Goal: Complete application form: Complete application form

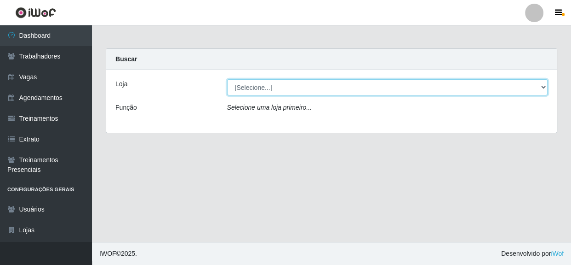
click at [447, 87] on select "[Selecione...] Rede Compras - CD Logistica" at bounding box center [387, 87] width 321 height 16
select select "429"
click at [227, 79] on select "[Selecione...] Rede Compras - CD Logistica" at bounding box center [387, 87] width 321 height 16
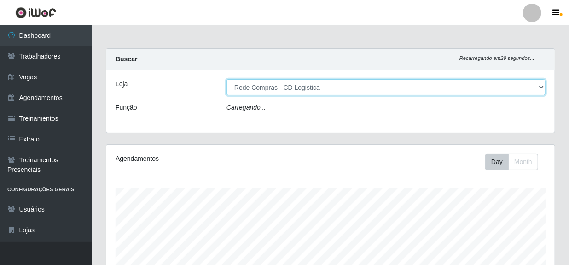
scroll to position [191, 448]
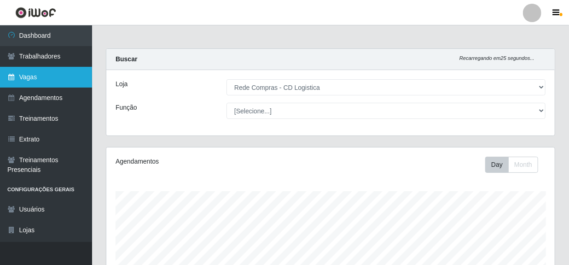
click at [48, 78] on link "Vagas" at bounding box center [46, 77] width 92 height 21
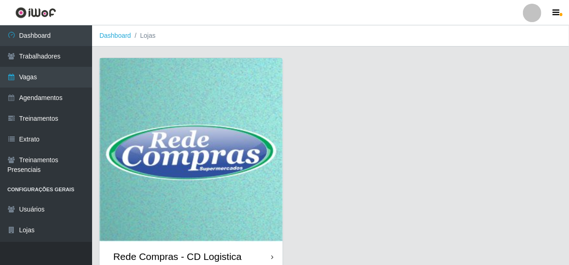
click at [177, 253] on div "Rede Compras - CD Logistica" at bounding box center [177, 256] width 128 height 12
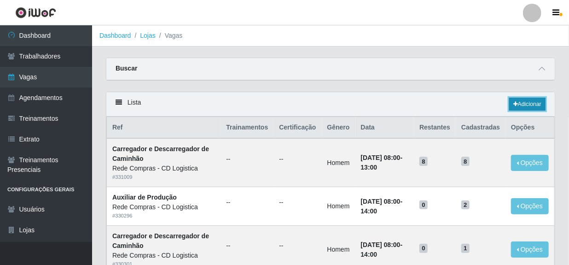
click at [529, 104] on link "Adicionar" at bounding box center [527, 104] width 36 height 13
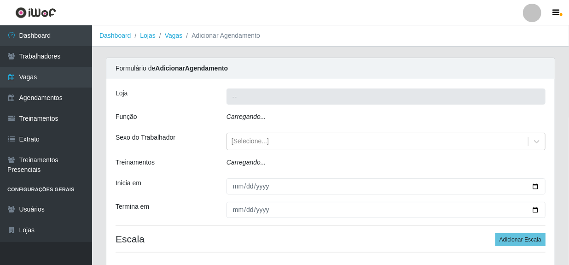
type input "Rede Compras - CD Logistica"
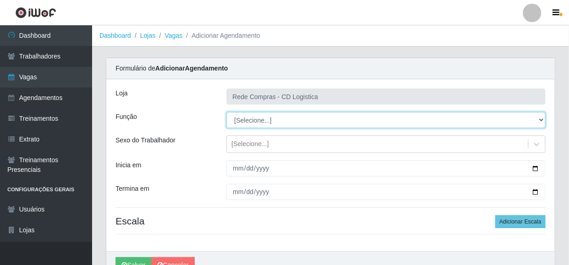
click at [541, 118] on select "[Selecione...] ASG ASG + ASG ++ Auxiliar de Depósito Auxiliar de Depósito + Aux…" at bounding box center [385, 120] width 319 height 16
select select "52"
click at [226, 112] on select "[Selecione...] ASG ASG + ASG ++ Auxiliar de Depósito Auxiliar de Depósito + Aux…" at bounding box center [385, 120] width 319 height 16
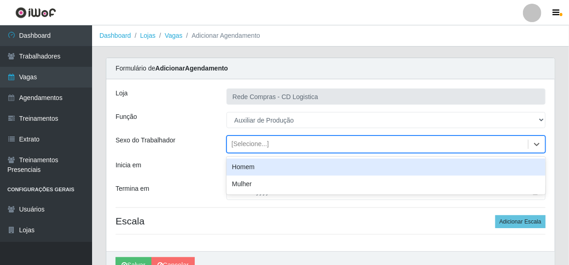
click at [295, 143] on div "[Selecione...]" at bounding box center [377, 144] width 301 height 15
click at [258, 165] on div "Homem" at bounding box center [385, 166] width 319 height 17
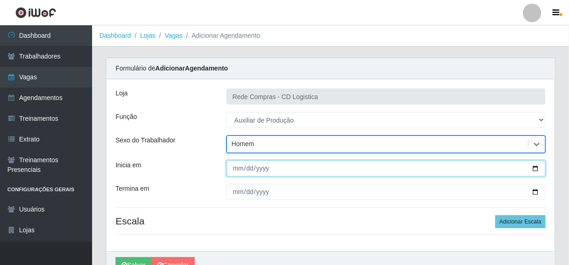
click at [239, 170] on input "Inicia em" at bounding box center [385, 168] width 319 height 16
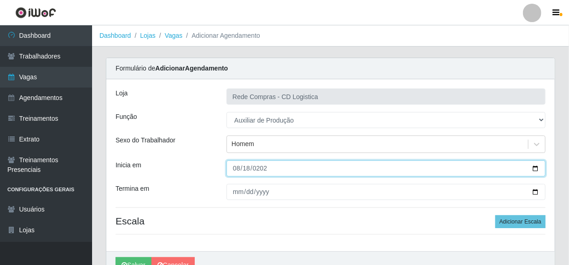
type input "[DATE]"
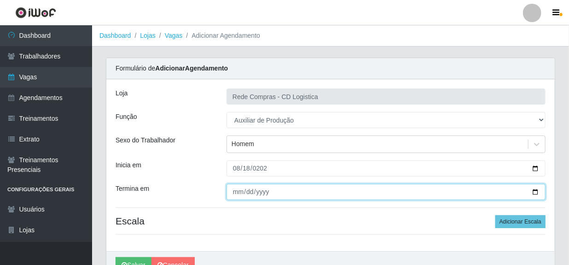
click at [239, 194] on input "Termina em" at bounding box center [385, 192] width 319 height 16
type input "[DATE]"
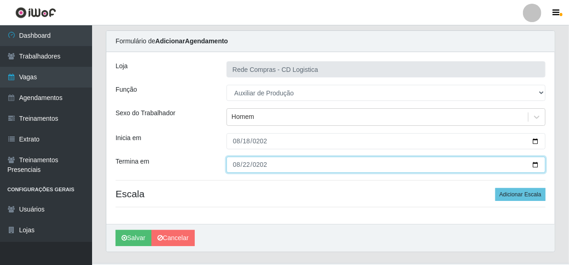
scroll to position [47, 0]
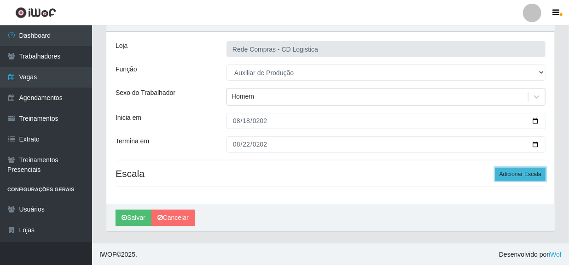
click at [507, 170] on button "Adicionar Escala" at bounding box center [520, 173] width 50 height 13
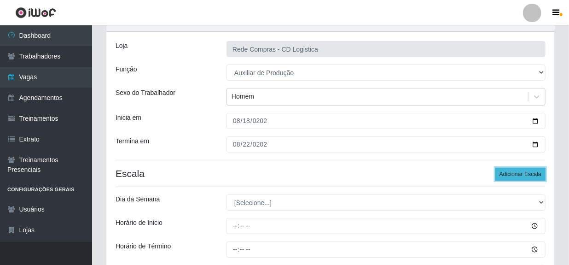
click at [507, 170] on button "Adicionar Escala" at bounding box center [520, 173] width 50 height 13
click at [507, 171] on button "Adicionar Escala" at bounding box center [520, 173] width 50 height 13
click at [507, 172] on button "Adicionar Escala" at bounding box center [520, 173] width 50 height 13
click at [508, 172] on button "Adicionar Escala" at bounding box center [520, 173] width 50 height 13
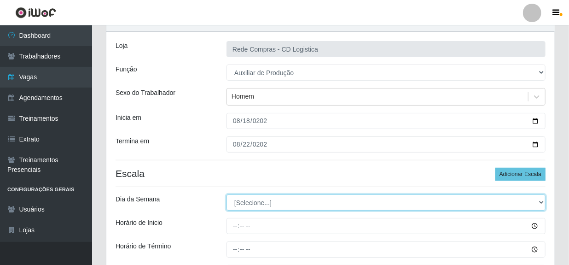
click at [449, 204] on select "[Selecione...] Segunda Terça Quarta Quinta Sexta Sábado Domingo" at bounding box center [385, 202] width 319 height 16
select select "1"
click at [226, 194] on select "[Selecione...] Segunda Terça Quarta Quinta Sexta Sábado Domingo" at bounding box center [385, 202] width 319 height 16
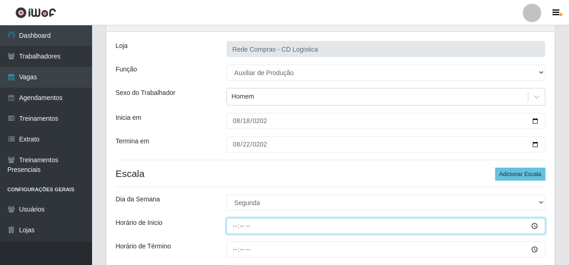
click at [230, 228] on input "Horário de Inicio" at bounding box center [385, 226] width 319 height 16
type input "11:00"
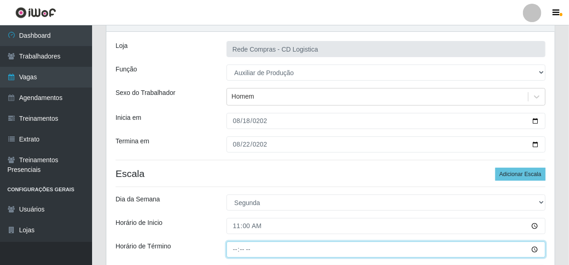
click at [233, 251] on input "Horário de Término" at bounding box center [385, 249] width 319 height 16
type input "17:00"
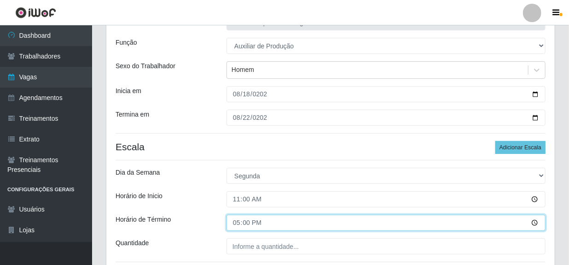
scroll to position [89, 0]
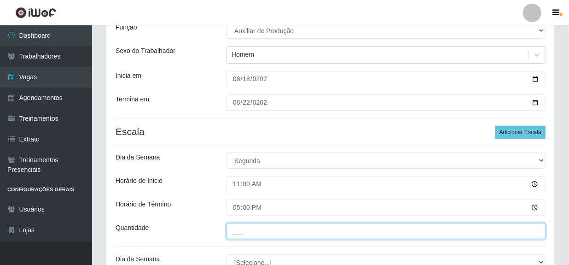
click at [287, 230] on input "___" at bounding box center [385, 231] width 319 height 16
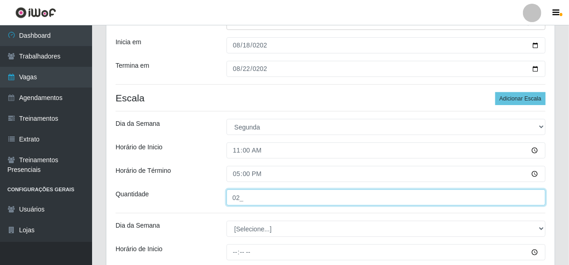
scroll to position [173, 0]
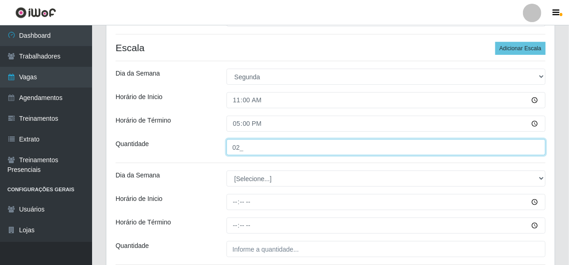
type input "02_"
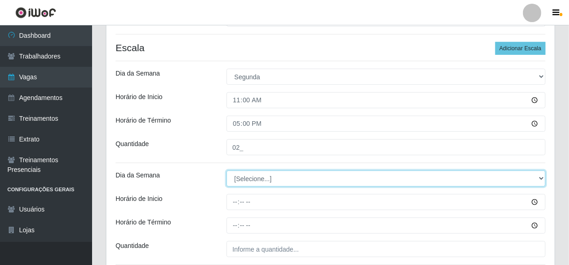
click at [256, 179] on select "[Selecione...] Segunda Terça Quarta Quinta Sexta Sábado Domingo" at bounding box center [385, 178] width 319 height 16
select select "2"
click at [226, 170] on select "[Selecione...] Segunda Terça Quarta Quinta Sexta Sábado Domingo" at bounding box center [385, 178] width 319 height 16
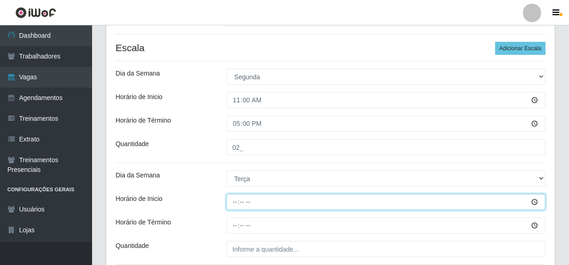
click at [235, 202] on input "Horário de Inicio" at bounding box center [385, 202] width 319 height 16
type input "08:00"
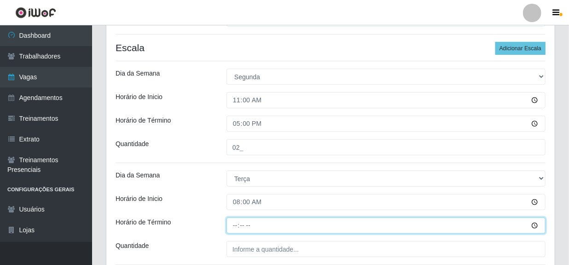
click at [231, 225] on input "Horário de Término" at bounding box center [385, 225] width 319 height 16
type input "14:00"
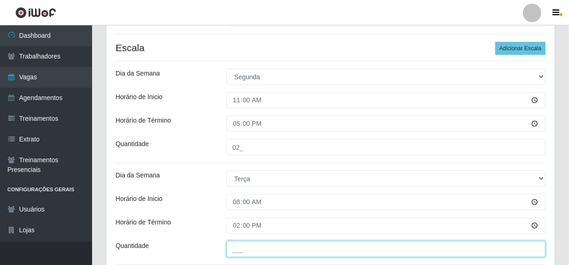
click at [248, 249] on input "___" at bounding box center [385, 249] width 319 height 16
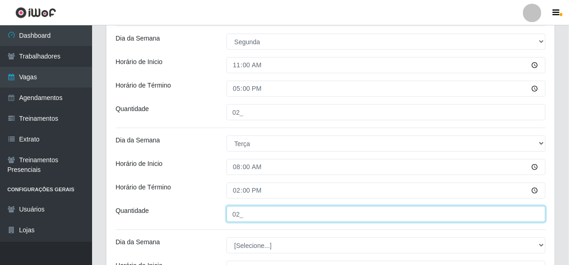
scroll to position [257, 0]
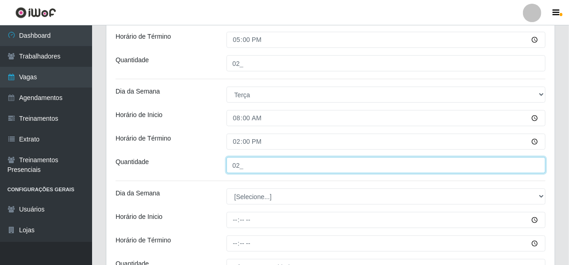
type input "02_"
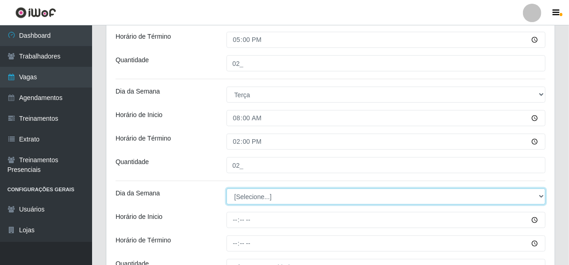
click at [254, 197] on select "[Selecione...] Segunda Terça Quarta Quinta Sexta Sábado Domingo" at bounding box center [385, 196] width 319 height 16
select select "3"
click at [226, 188] on select "[Selecione...] Segunda Terça Quarta Quinta Sexta Sábado Domingo" at bounding box center [385, 196] width 319 height 16
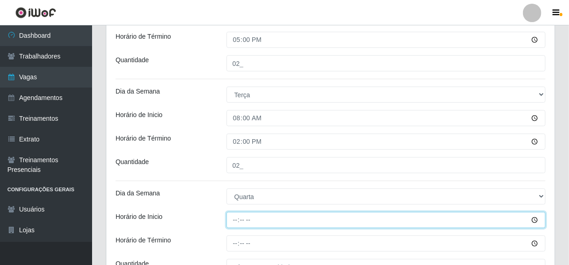
click at [235, 220] on input "Horário de Inicio" at bounding box center [385, 220] width 319 height 16
type input "08:00"
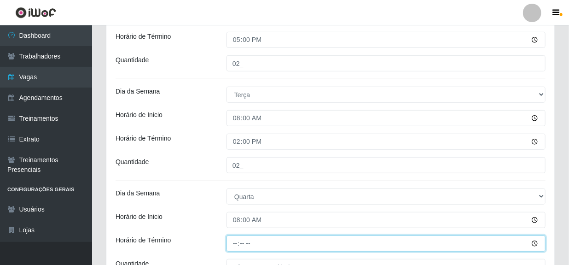
click at [236, 242] on input "Horário de Término" at bounding box center [385, 243] width 319 height 16
type input "14:00"
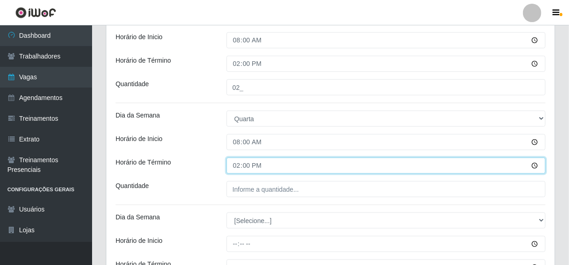
scroll to position [340, 0]
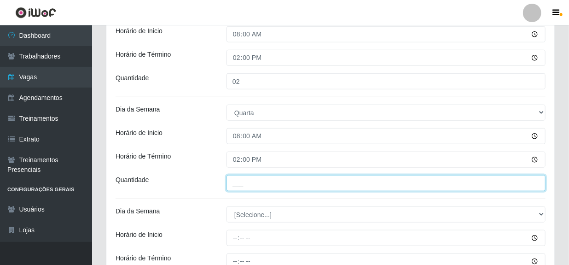
click at [252, 180] on input "___" at bounding box center [385, 183] width 319 height 16
type input "02_"
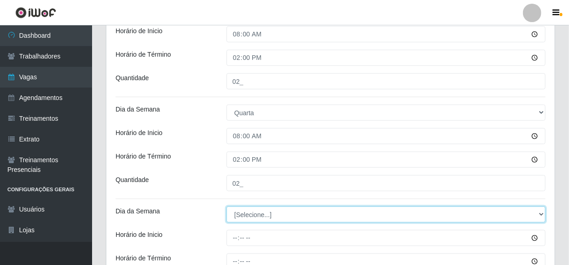
click at [262, 213] on select "[Selecione...] Segunda Terça Quarta Quinta Sexta Sábado Domingo" at bounding box center [385, 214] width 319 height 16
select select "4"
click at [226, 206] on select "[Selecione...] Segunda Terça Quarta Quinta Sexta Sábado Domingo" at bounding box center [385, 214] width 319 height 16
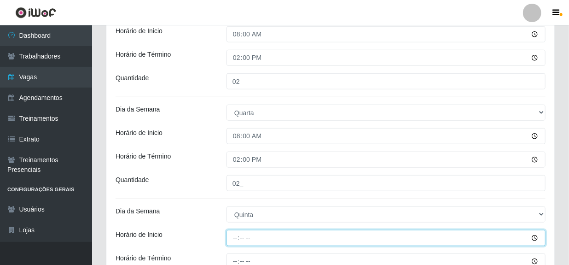
click at [237, 239] on input "Horário de Inicio" at bounding box center [385, 238] width 319 height 16
type input "08:00"
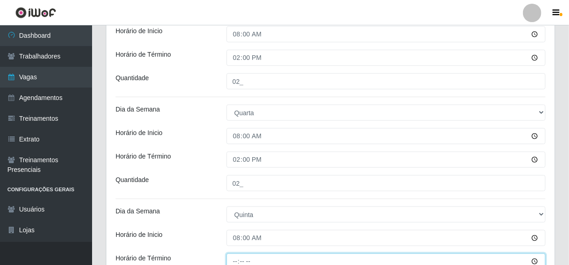
scroll to position [341, 0]
click at [238, 258] on input "Horário de Término" at bounding box center [385, 261] width 319 height 16
type input "14:00"
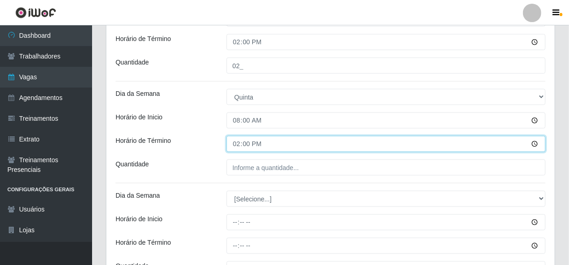
scroll to position [466, 0]
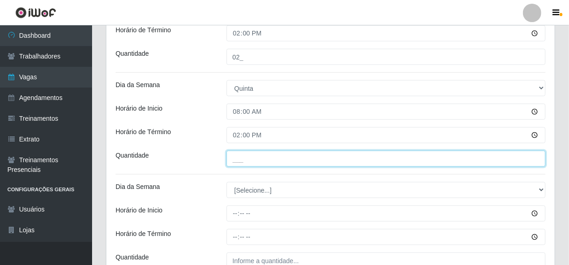
click at [259, 159] on input "___" at bounding box center [385, 158] width 319 height 16
type input "02_"
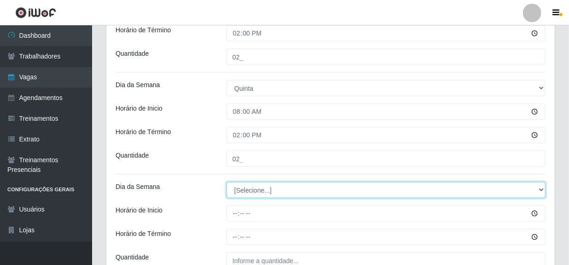
click at [236, 187] on select "[Selecione...] Segunda Terça Quarta Quinta Sexta Sábado Domingo" at bounding box center [385, 190] width 319 height 16
select select "5"
click at [226, 182] on select "[Selecione...] Segunda Terça Quarta Quinta Sexta Sábado Domingo" at bounding box center [385, 190] width 319 height 16
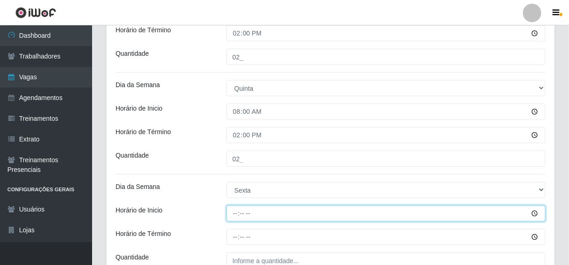
click at [236, 211] on input "Horário de Inicio" at bounding box center [385, 213] width 319 height 16
type input "08:00"
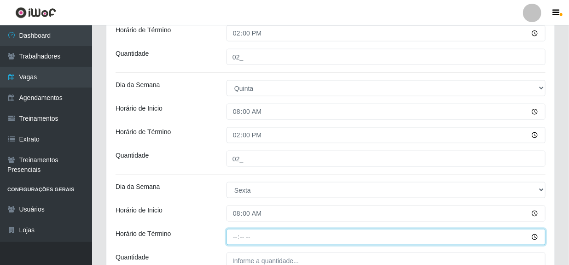
click at [236, 236] on input "Horário de Término" at bounding box center [385, 237] width 319 height 16
type input "14:00"
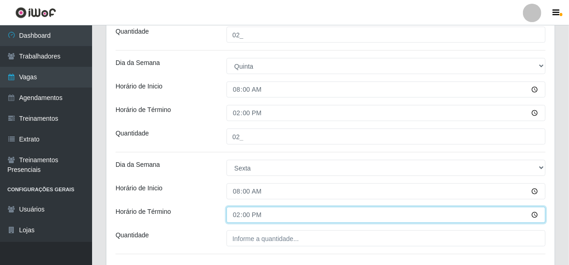
scroll to position [508, 0]
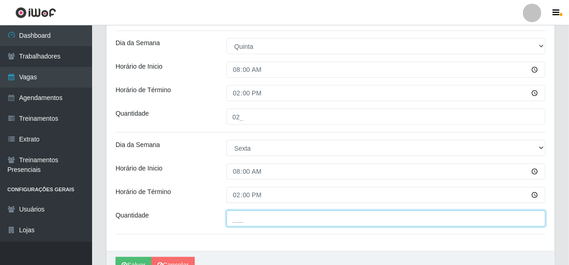
click at [263, 219] on input "___" at bounding box center [385, 218] width 319 height 16
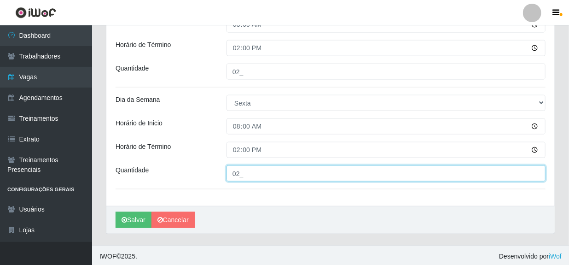
scroll to position [556, 0]
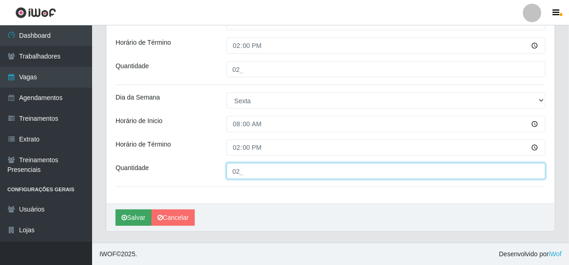
type input "02_"
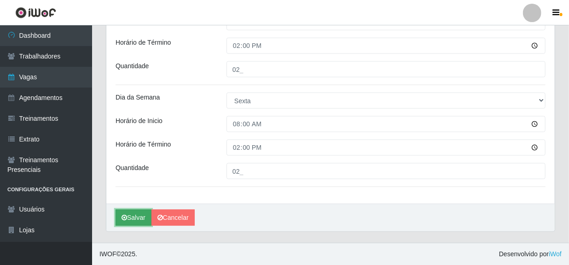
click at [133, 215] on button "Salvar" at bounding box center [133, 217] width 36 height 16
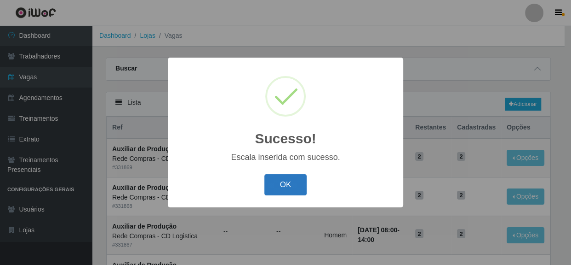
click at [273, 188] on button "OK" at bounding box center [286, 185] width 43 height 22
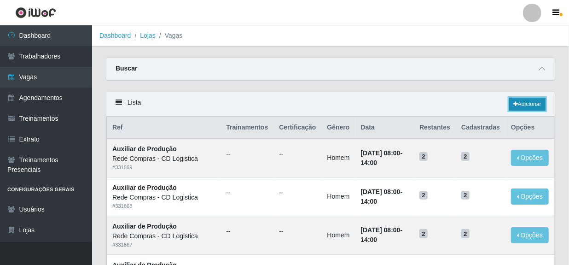
click at [530, 104] on link "Adicionar" at bounding box center [527, 104] width 36 height 13
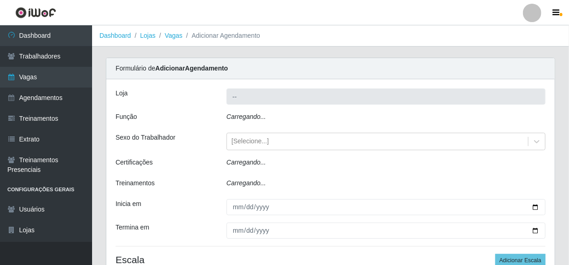
type input "Rede Compras - CD Logistica"
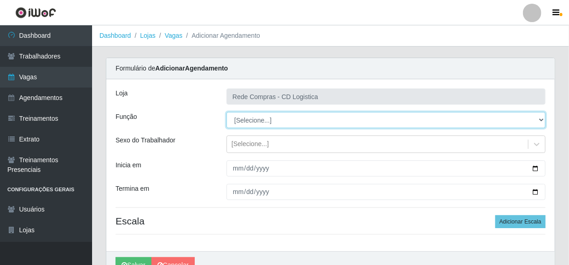
click at [407, 118] on select "[Selecione...] ASG ASG + ASG ++ Auxiliar de Depósito Auxiliar de Depósito + Aux…" at bounding box center [385, 120] width 319 height 16
select select "16"
click at [226, 112] on select "[Selecione...] ASG ASG + ASG ++ Auxiliar de Depósito Auxiliar de Depósito + Aux…" at bounding box center [385, 120] width 319 height 16
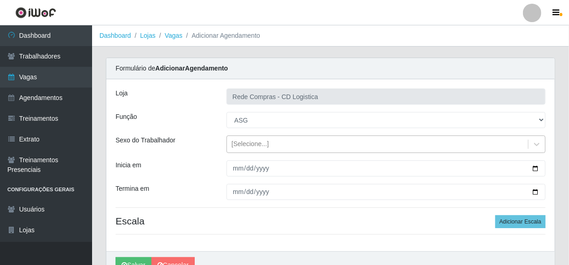
click at [296, 147] on div "[Selecione...]" at bounding box center [377, 144] width 301 height 15
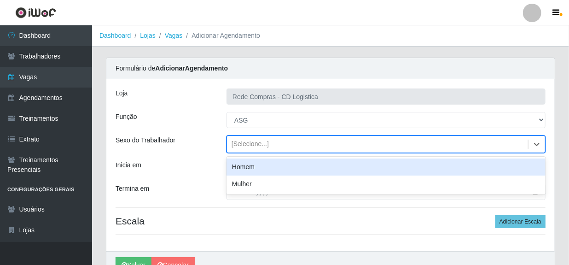
click at [261, 166] on div "Homem" at bounding box center [385, 166] width 319 height 17
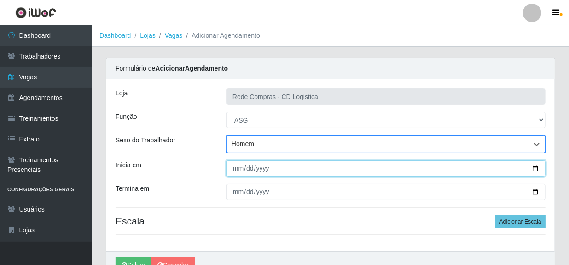
click at [232, 171] on input "Inicia em" at bounding box center [385, 168] width 319 height 16
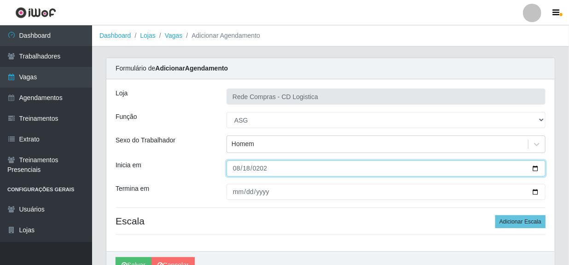
type input "[DATE]"
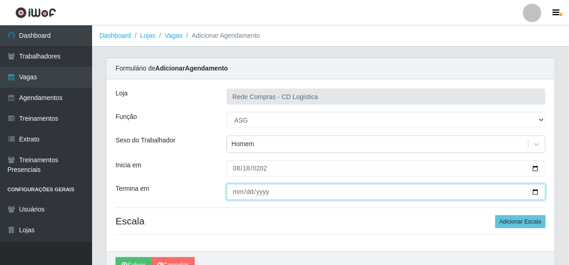
click at [233, 192] on input "Termina em" at bounding box center [385, 192] width 319 height 16
click at [236, 193] on input "Termina em" at bounding box center [385, 192] width 319 height 16
type input "[DATE]"
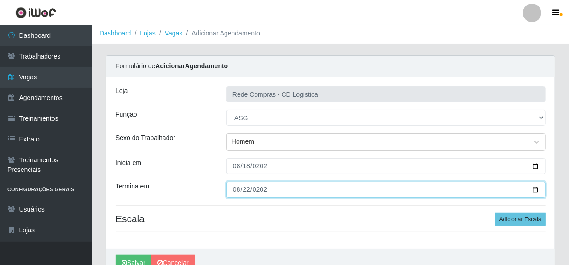
scroll to position [41, 0]
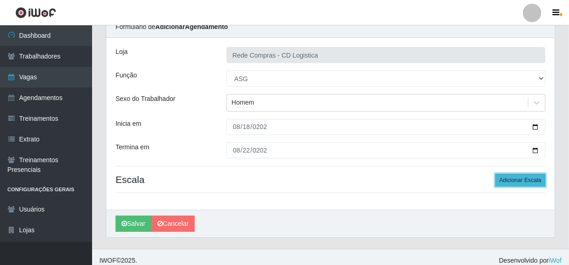
click at [528, 182] on button "Adicionar Escala" at bounding box center [520, 179] width 50 height 13
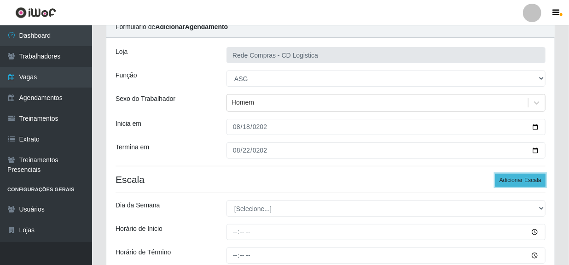
click at [528, 182] on button "Adicionar Escala" at bounding box center [520, 179] width 50 height 13
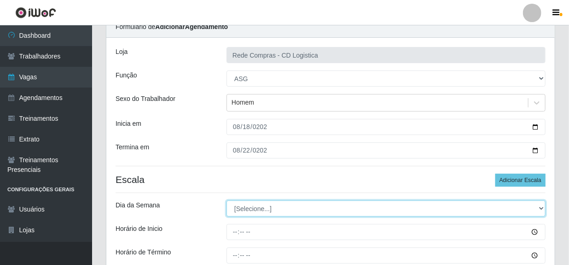
click at [540, 207] on select "[Selecione...] Segunda Terça Quarta Quinta Sexta Sábado Domingo" at bounding box center [385, 208] width 319 height 16
select select "1"
click at [226, 200] on select "[Selecione...] Segunda Terça Quarta Quinta Sexta Sábado Domingo" at bounding box center [385, 208] width 319 height 16
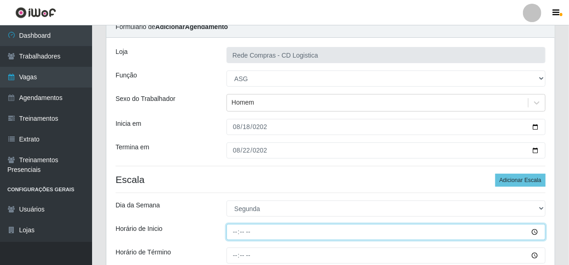
click at [236, 234] on input "Horário de Inicio" at bounding box center [385, 232] width 319 height 16
type input "11:00"
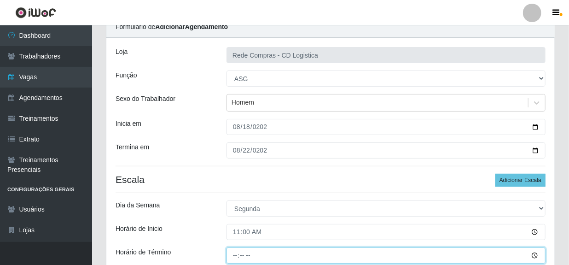
click at [238, 259] on input "Horário de Término" at bounding box center [385, 255] width 319 height 16
type input "17:00"
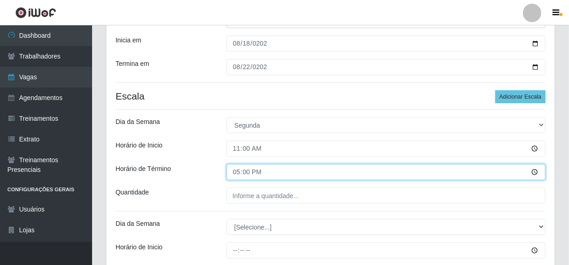
scroll to position [125, 0]
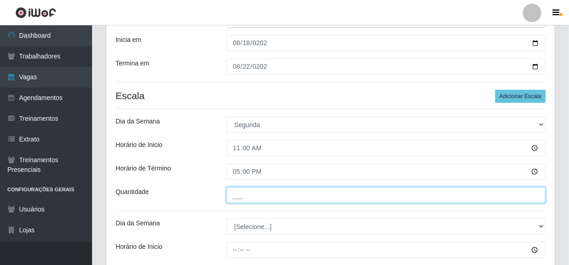
click at [250, 196] on input "___" at bounding box center [385, 195] width 319 height 16
type input "01_"
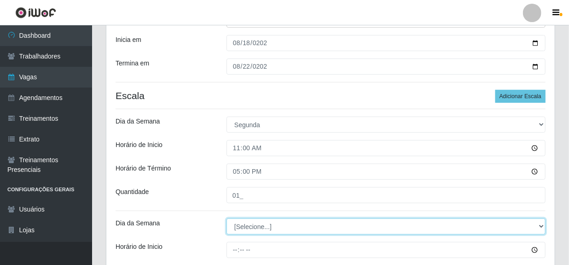
click at [253, 225] on select "[Selecione...] Segunda Terça Quarta Quinta Sexta Sábado Domingo" at bounding box center [385, 226] width 319 height 16
select select "2"
click at [226, 218] on select "[Selecione...] Segunda Terça Quarta Quinta Sexta Sábado Domingo" at bounding box center [385, 226] width 319 height 16
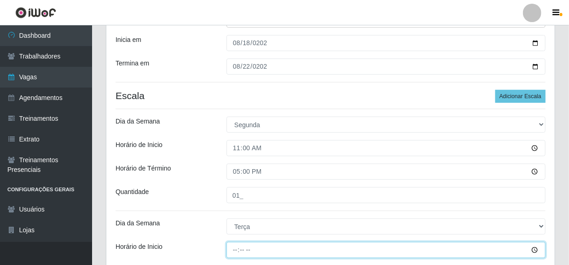
click at [235, 248] on input "Horário de Inicio" at bounding box center [385, 250] width 319 height 16
type input "08:00"
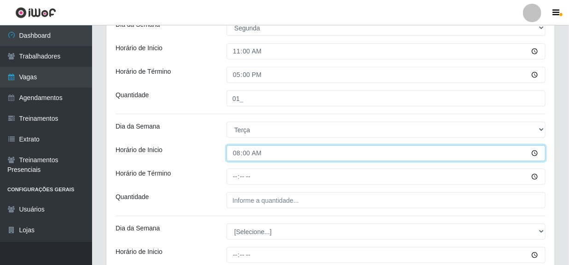
scroll to position [251, 0]
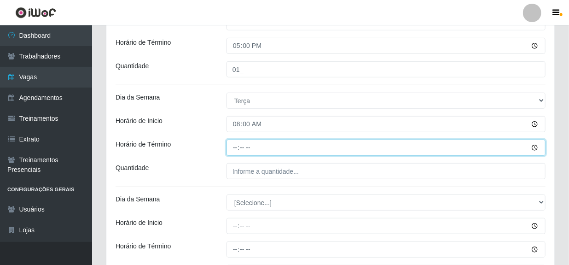
click at [233, 150] on input "Horário de Término" at bounding box center [385, 147] width 319 height 16
type input "14:00"
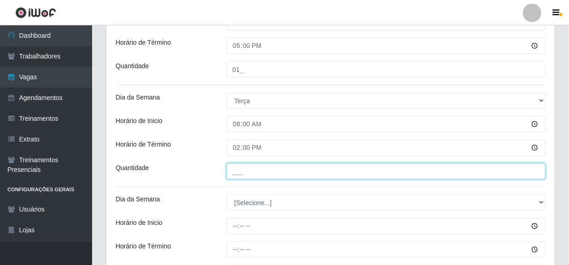
click at [243, 169] on input "___" at bounding box center [385, 171] width 319 height 16
type input "01_"
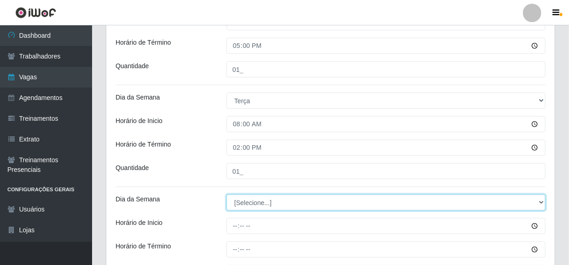
click at [248, 198] on select "[Selecione...] Segunda Terça Quarta Quinta Sexta Sábado Domingo" at bounding box center [385, 202] width 319 height 16
select select "3"
click at [226, 194] on select "[Selecione...] Segunda Terça Quarta Quinta Sexta Sábado Domingo" at bounding box center [385, 202] width 319 height 16
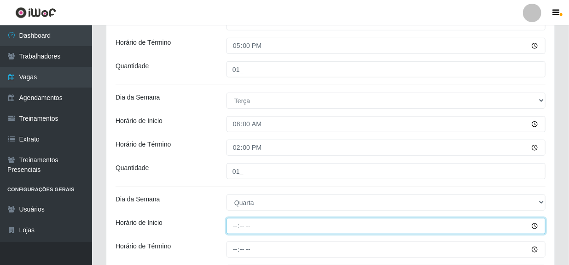
click at [235, 226] on input "Horário de Inicio" at bounding box center [385, 226] width 319 height 16
type input "08:00"
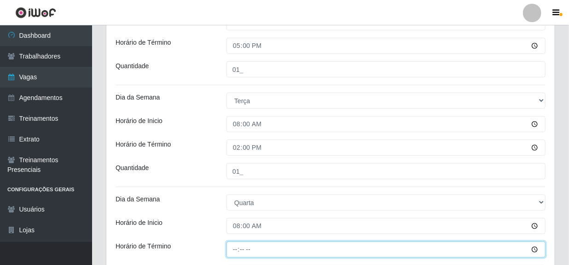
click at [238, 248] on input "Horário de Término" at bounding box center [385, 249] width 319 height 16
type input "14:00"
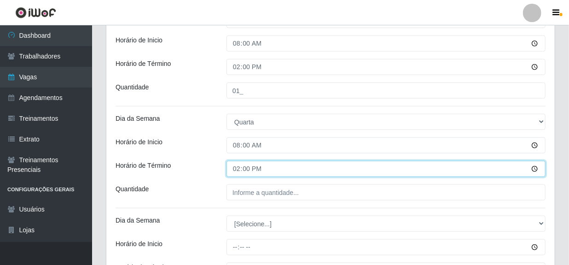
scroll to position [334, 0]
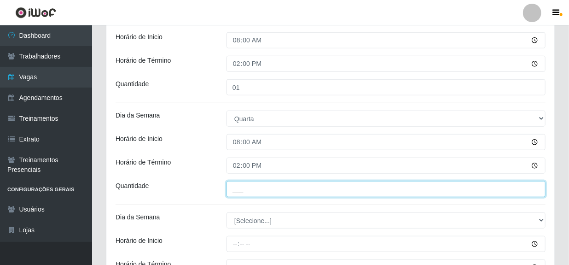
click at [267, 192] on input "___" at bounding box center [385, 189] width 319 height 16
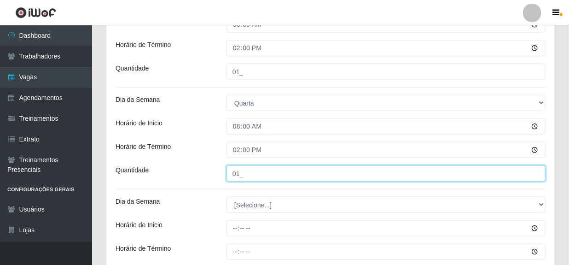
scroll to position [376, 0]
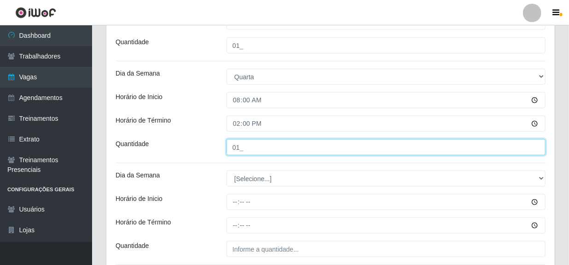
type input "01_"
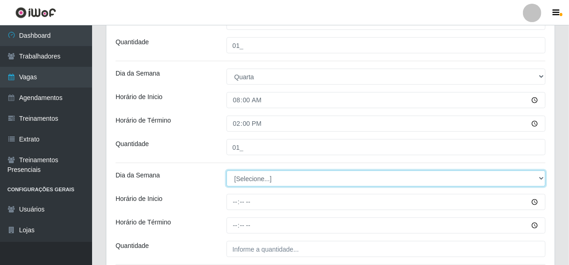
click at [258, 180] on select "[Selecione...] Segunda Terça Quarta Quinta Sexta Sábado Domingo" at bounding box center [385, 178] width 319 height 16
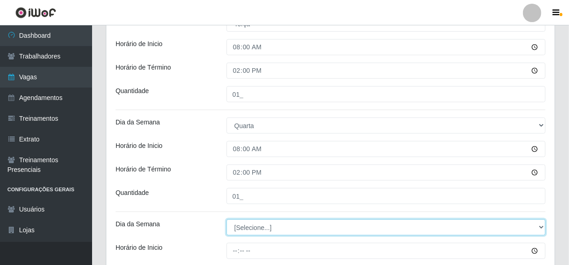
scroll to position [418, 0]
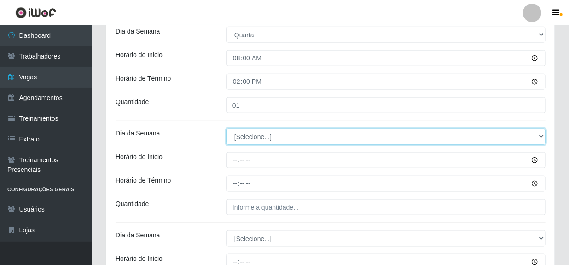
click at [248, 140] on select "[Selecione...] Segunda Terça Quarta Quinta Sexta Sábado Domingo" at bounding box center [385, 136] width 319 height 16
select select "4"
click at [226, 128] on select "[Selecione...] Segunda Terça Quarta Quinta Sexta Sábado Domingo" at bounding box center [385, 136] width 319 height 16
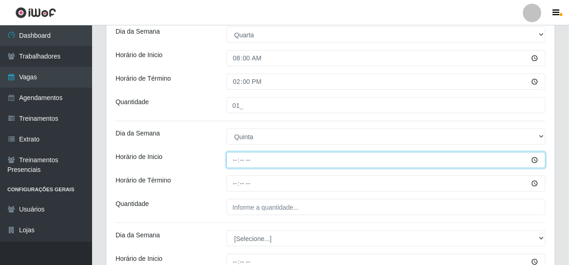
click at [237, 160] on input "Horário de Inicio" at bounding box center [385, 160] width 319 height 16
type input "08:00"
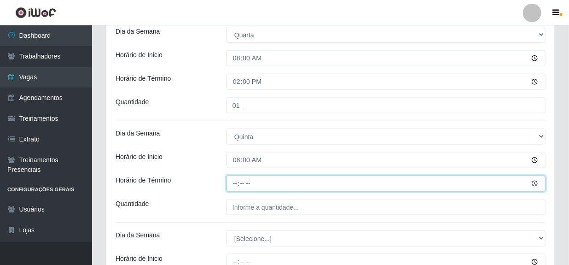
click at [236, 185] on input "Horário de Término" at bounding box center [385, 183] width 319 height 16
type input "14:00"
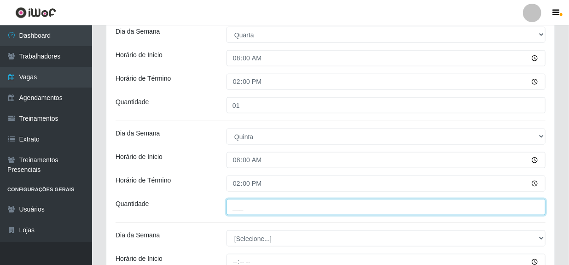
click at [243, 205] on input "___" at bounding box center [385, 207] width 319 height 16
type input "01_"
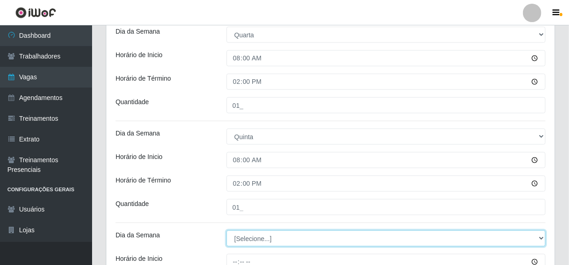
click at [255, 237] on select "[Selecione...] Segunda Terça Quarta Quinta Sexta Sábado Domingo" at bounding box center [385, 238] width 319 height 16
select select "5"
click at [226, 230] on select "[Selecione...] Segunda Terça Quarta Quinta Sexta Sábado Domingo" at bounding box center [385, 238] width 319 height 16
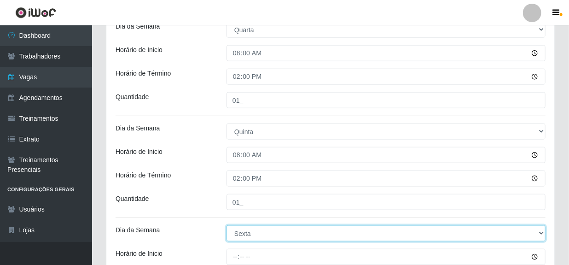
scroll to position [501, 0]
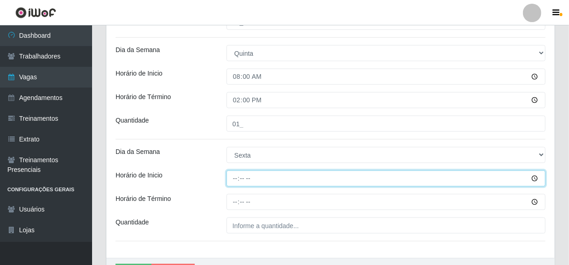
click at [236, 181] on input "Horário de Inicio" at bounding box center [385, 178] width 319 height 16
type input "08:00"
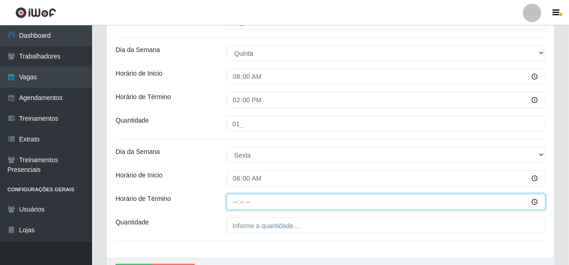
click at [237, 204] on input "Horário de Término" at bounding box center [385, 202] width 319 height 16
type input "14:00"
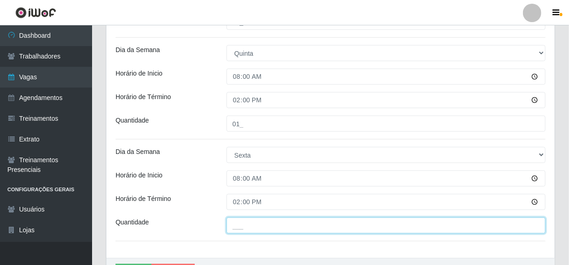
click at [237, 225] on input "___" at bounding box center [385, 225] width 319 height 16
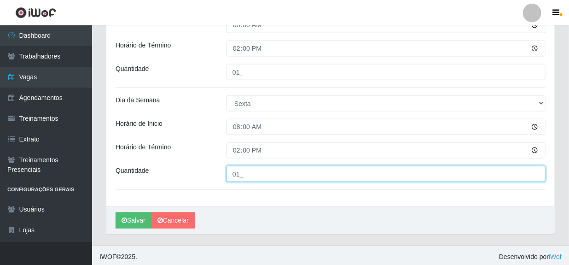
scroll to position [556, 0]
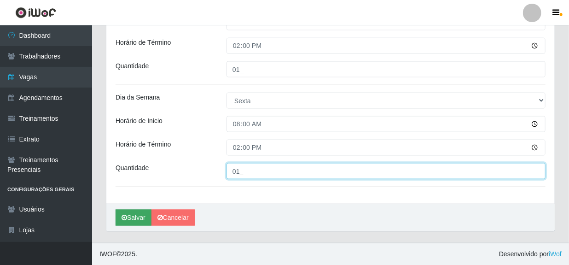
type input "01_"
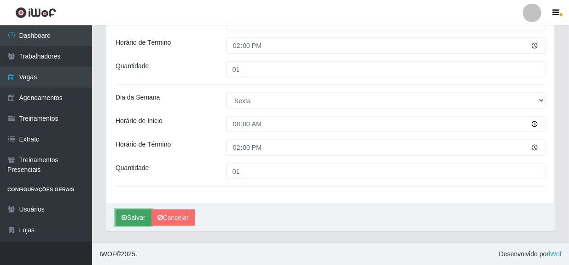
click at [136, 213] on button "Salvar" at bounding box center [133, 217] width 36 height 16
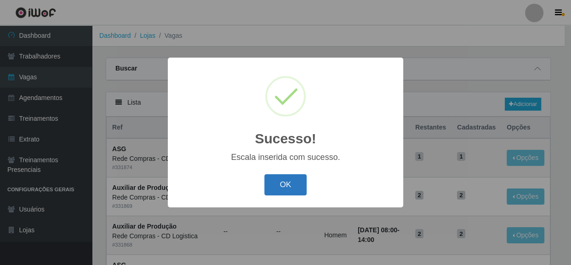
click at [279, 190] on button "OK" at bounding box center [286, 185] width 43 height 22
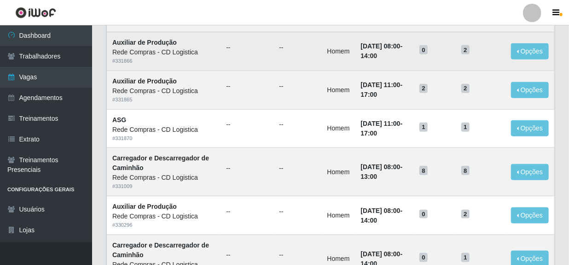
scroll to position [418, 0]
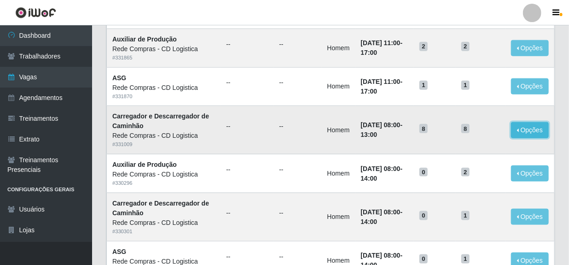
click at [525, 133] on button "Opções" at bounding box center [530, 130] width 38 height 16
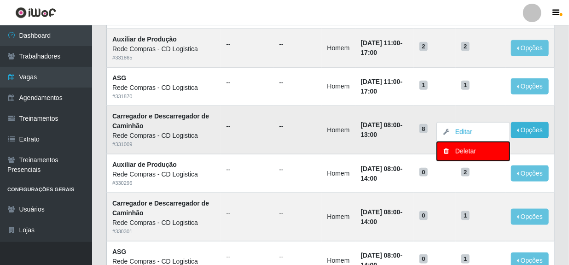
click at [482, 152] on div "Deletar" at bounding box center [473, 151] width 54 height 10
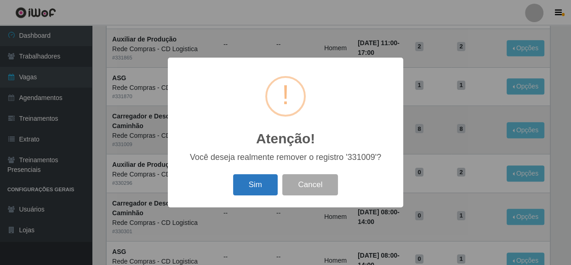
click at [257, 190] on button "Sim" at bounding box center [255, 185] width 45 height 22
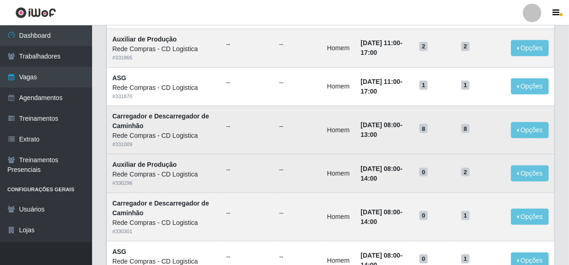
scroll to position [0, 0]
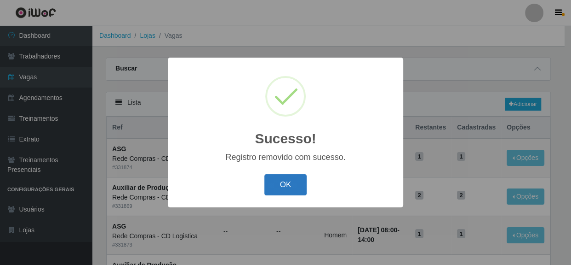
click at [281, 184] on button "OK" at bounding box center [286, 185] width 43 height 22
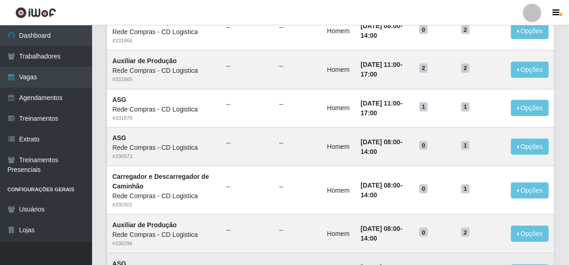
scroll to position [365, 0]
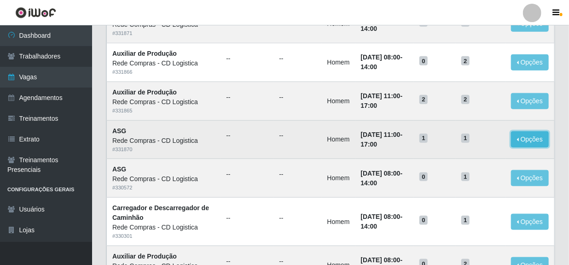
click at [523, 140] on button "Opções" at bounding box center [530, 139] width 38 height 16
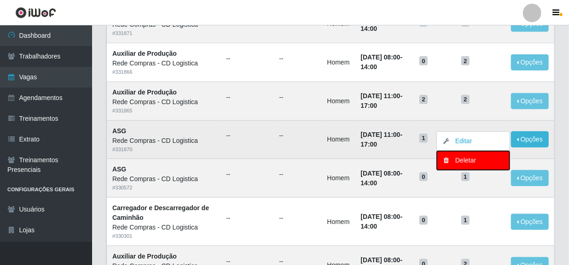
click at [468, 159] on div "Deletar" at bounding box center [473, 160] width 54 height 10
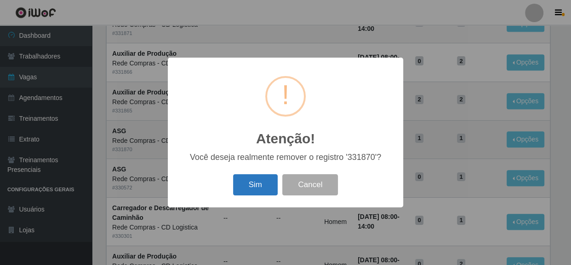
click at [253, 179] on button "Sim" at bounding box center [255, 185] width 45 height 22
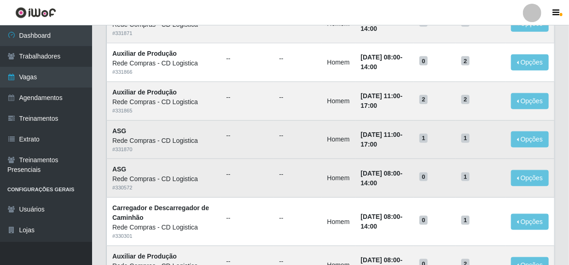
scroll to position [0, 0]
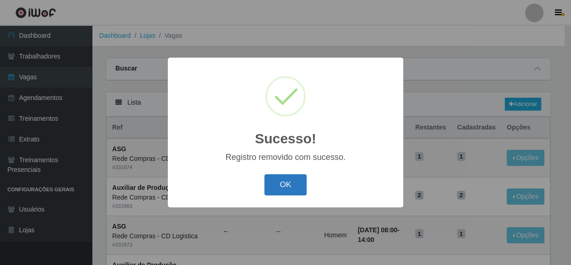
click at [295, 183] on button "OK" at bounding box center [286, 185] width 43 height 22
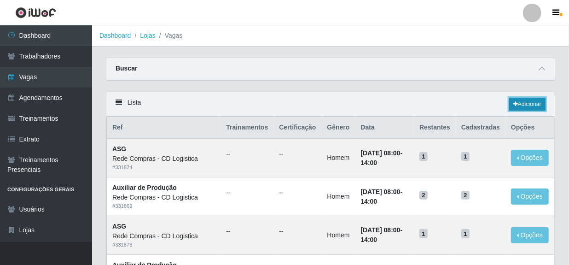
click at [529, 106] on link "Adicionar" at bounding box center [527, 104] width 36 height 13
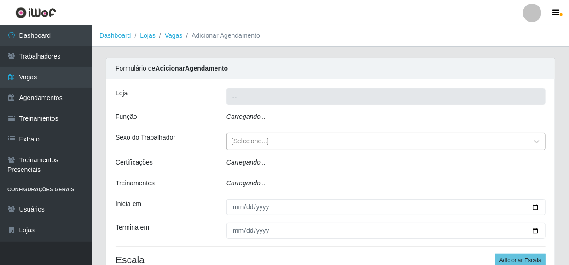
type input "Rede Compras - CD Logistica"
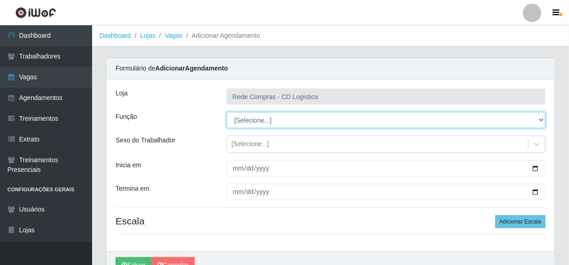
click at [541, 117] on select "[Selecione...] ASG ASG + ASG ++ Auxiliar de Depósito Auxiliar de Depósito + Aux…" at bounding box center [385, 120] width 319 height 16
select select "16"
click at [226, 112] on select "[Selecione...] ASG ASG + ASG ++ Auxiliar de Depósito Auxiliar de Depósito + Aux…" at bounding box center [385, 120] width 319 height 16
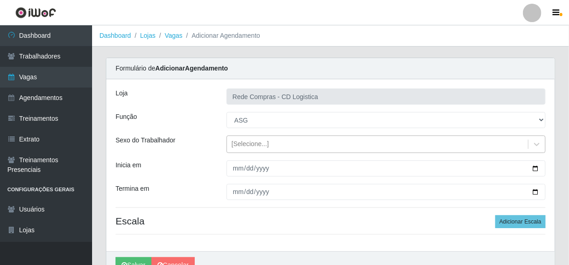
click at [326, 141] on div "[Selecione...]" at bounding box center [377, 144] width 301 height 15
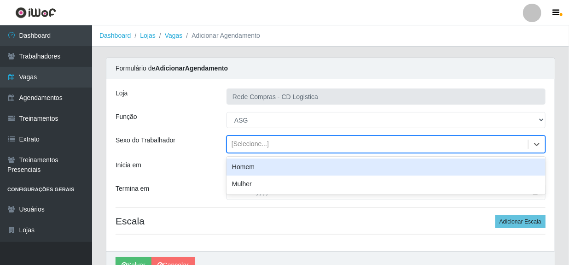
click at [268, 167] on div "Homem" at bounding box center [385, 166] width 319 height 17
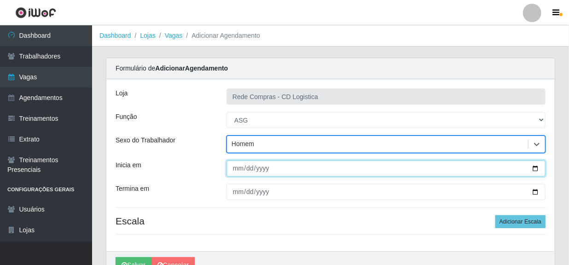
click at [236, 174] on input "Inicia em" at bounding box center [385, 168] width 319 height 16
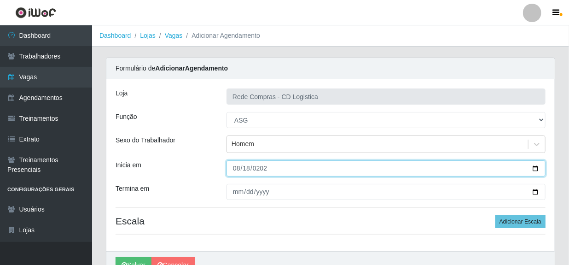
type input "[DATE]"
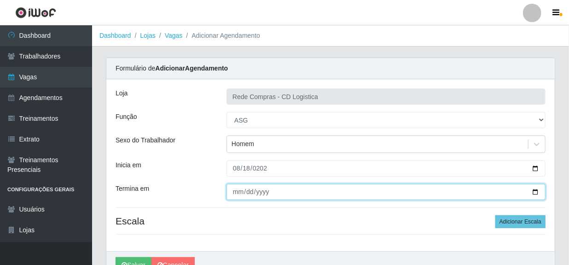
click at [238, 193] on input "Termina em" at bounding box center [385, 192] width 319 height 16
type input "[DATE]"
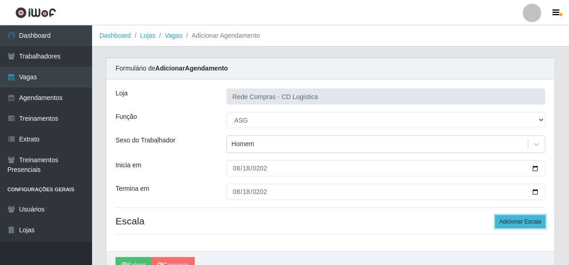
click at [506, 222] on button "Adicionar Escala" at bounding box center [520, 221] width 50 height 13
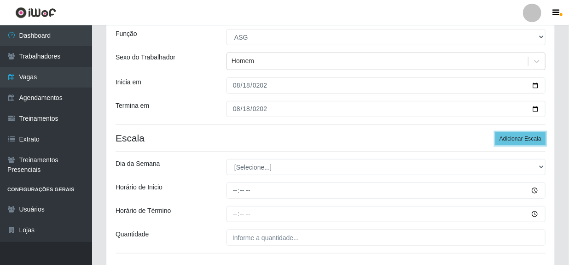
scroll to position [83, 0]
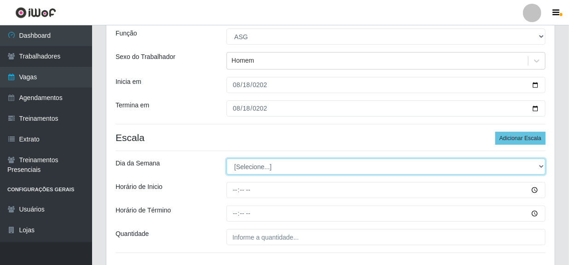
click at [294, 168] on select "[Selecione...] Segunda Terça Quarta Quinta Sexta Sábado Domingo" at bounding box center [385, 166] width 319 height 16
select select "1"
click at [226, 158] on select "[Selecione...] Segunda Terça Quarta Quinta Sexta Sábado Domingo" at bounding box center [385, 166] width 319 height 16
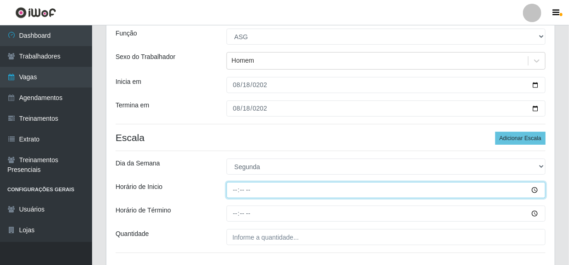
click at [236, 187] on input "Horário de Inicio" at bounding box center [385, 190] width 319 height 16
type input "11:00"
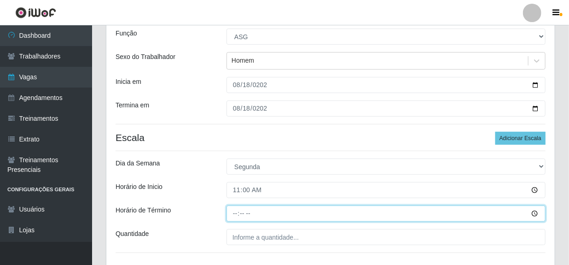
click at [233, 211] on input "Horário de Término" at bounding box center [385, 213] width 319 height 16
type input "17:00"
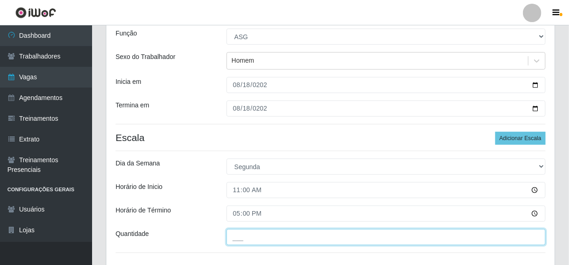
click at [269, 239] on input "___" at bounding box center [385, 237] width 319 height 16
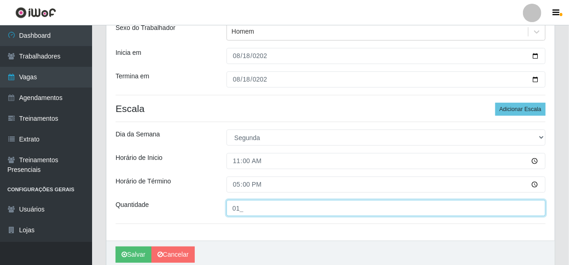
scroll to position [149, 0]
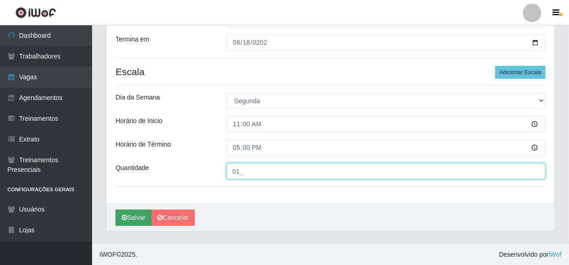
type input "01_"
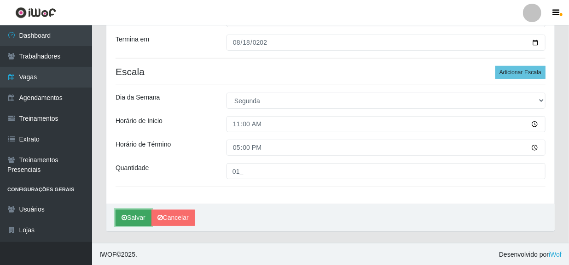
click at [140, 220] on button "Salvar" at bounding box center [133, 217] width 36 height 16
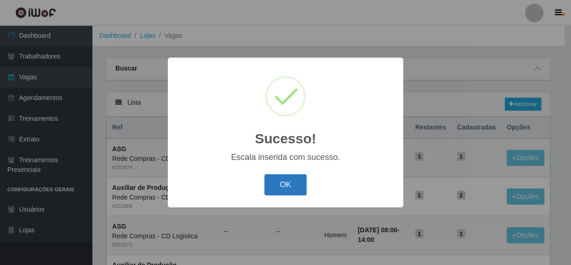
click at [274, 180] on button "OK" at bounding box center [286, 185] width 43 height 22
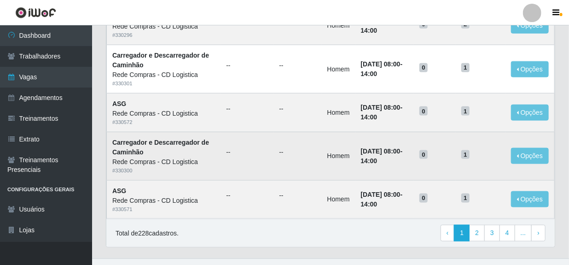
scroll to position [533, 0]
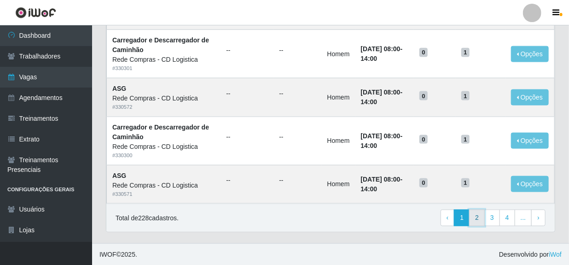
click at [477, 215] on link "2" at bounding box center [477, 217] width 16 height 17
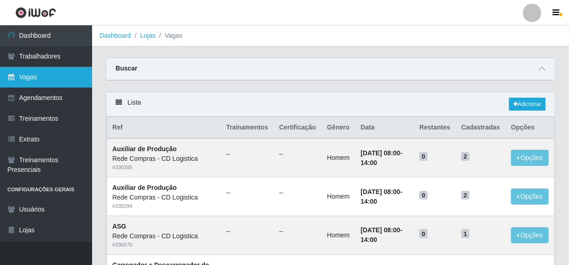
click at [36, 76] on link "Vagas" at bounding box center [46, 77] width 92 height 21
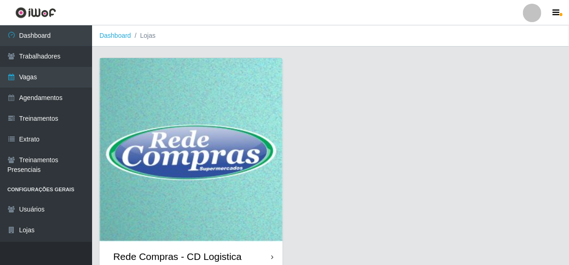
click at [180, 257] on div "Rede Compras - CD Logistica" at bounding box center [177, 256] width 128 height 12
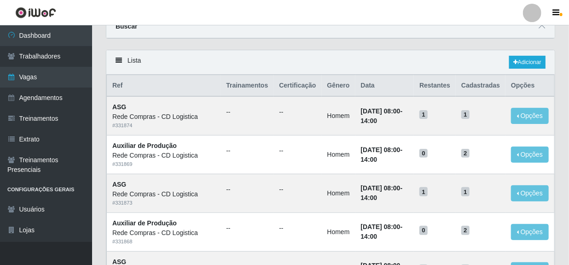
scroll to position [41, 0]
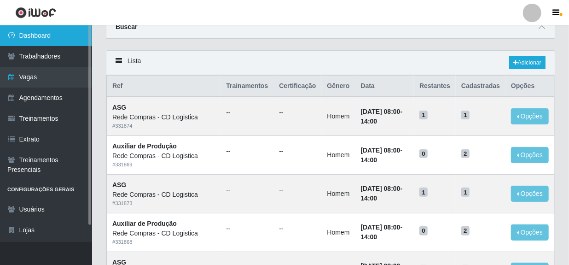
click at [49, 41] on link "Dashboard" at bounding box center [46, 35] width 92 height 21
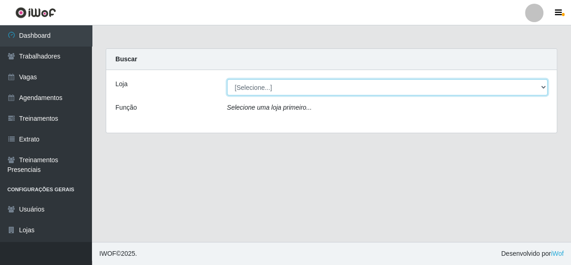
click at [315, 89] on select "[Selecione...] Rede Compras - CD Logistica" at bounding box center [387, 87] width 321 height 16
select select "429"
click at [227, 79] on select "[Selecione...] Rede Compras - CD Logistica" at bounding box center [387, 87] width 321 height 16
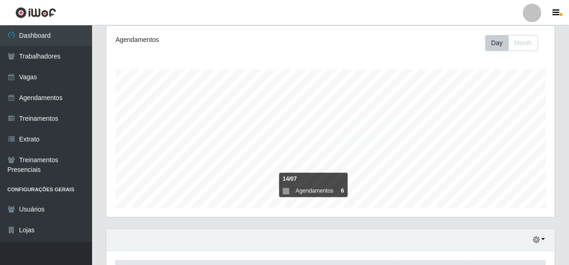
scroll to position [56, 0]
